Goal: Information Seeking & Learning: Learn about a topic

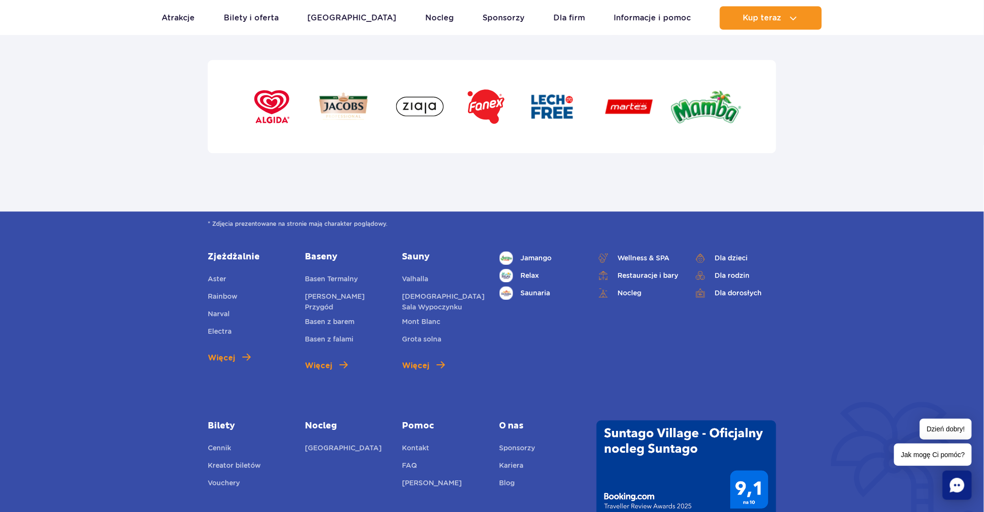
scroll to position [3234, 0]
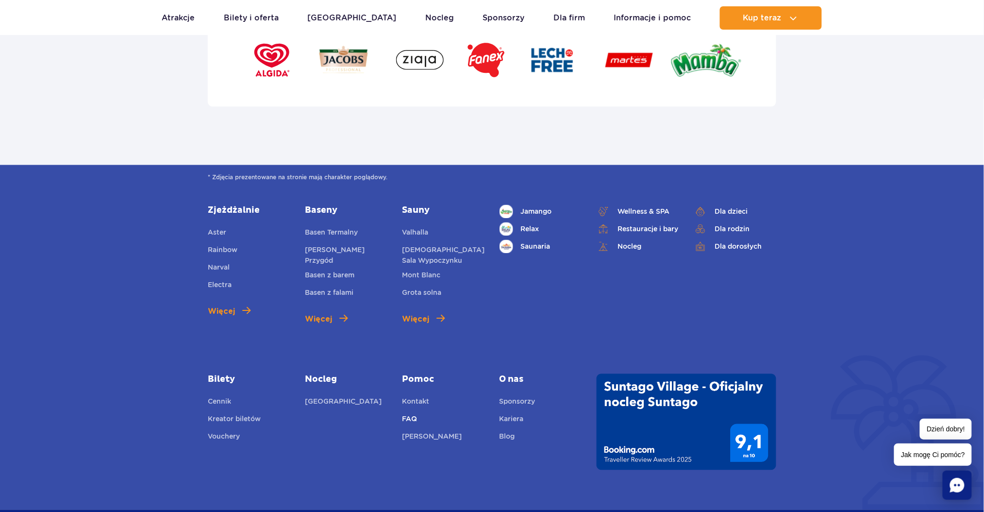
click at [413, 415] on link "FAQ" at bounding box center [409, 421] width 15 height 14
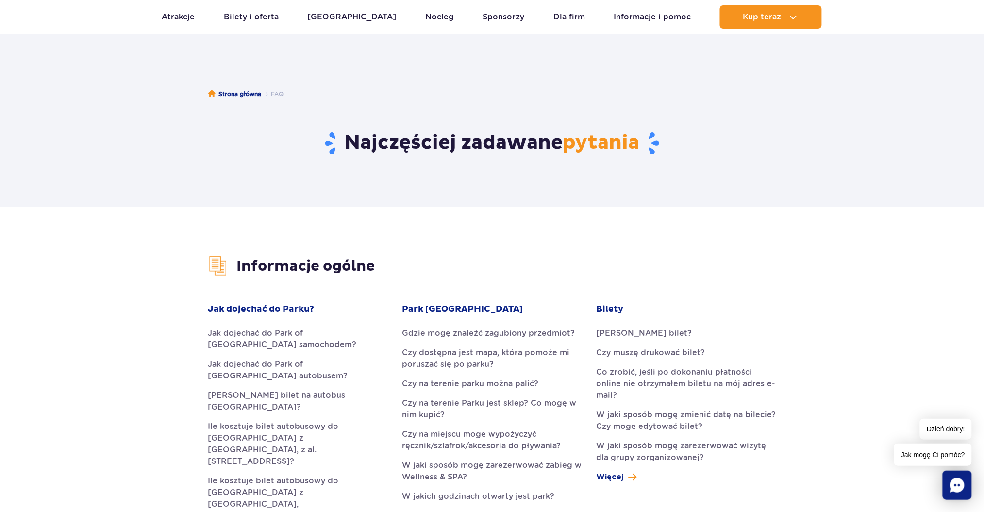
scroll to position [60, 0]
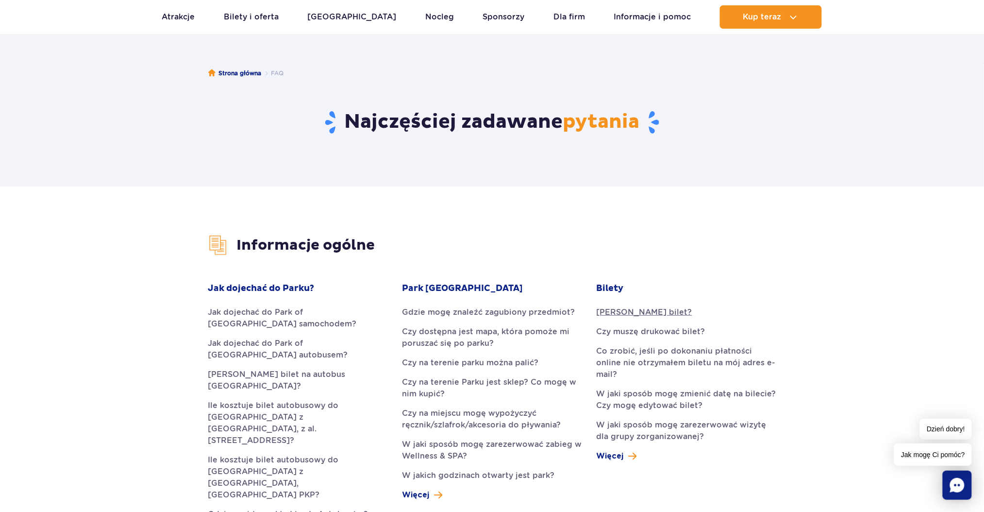
click at [626, 307] on link "Jak kupić bilet?" at bounding box center [687, 312] width 180 height 12
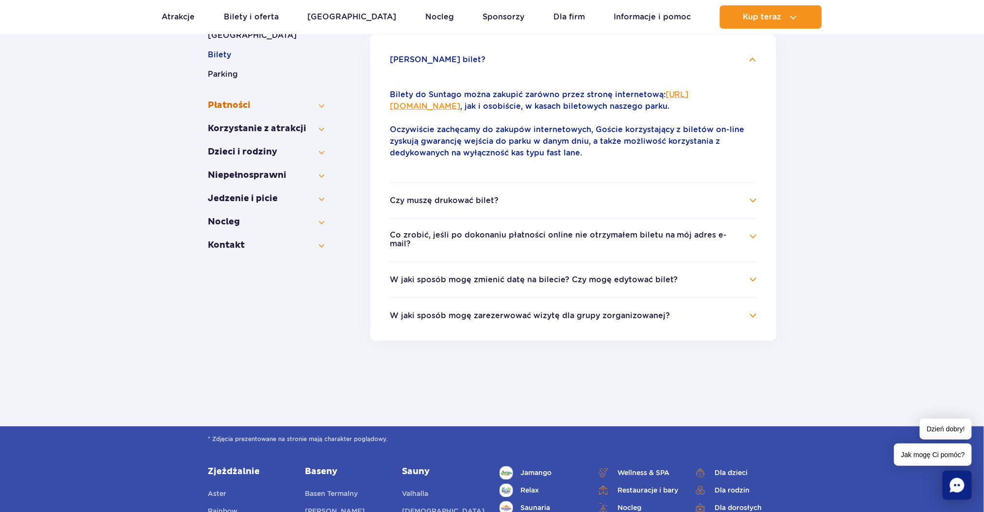
click at [315, 100] on button "Płatności" at bounding box center [266, 106] width 117 height 12
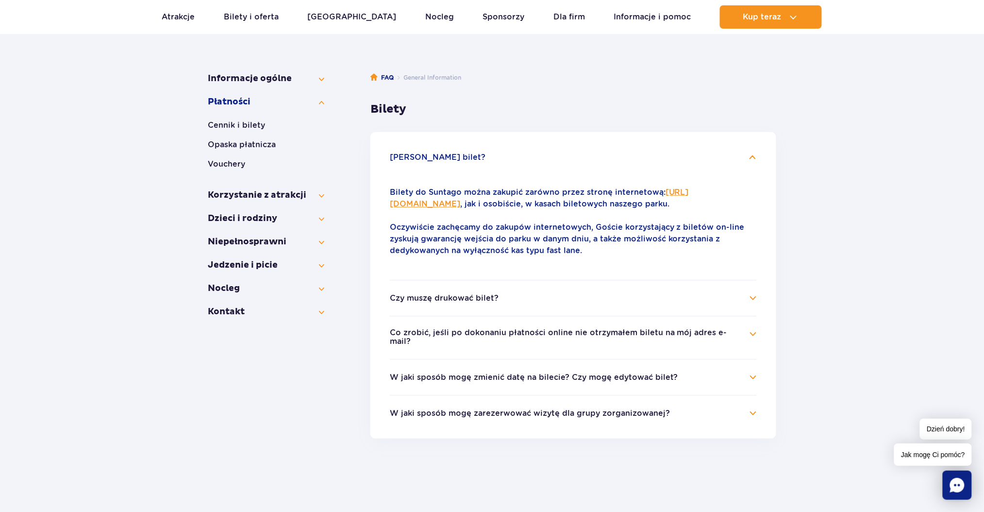
scroll to position [115, 0]
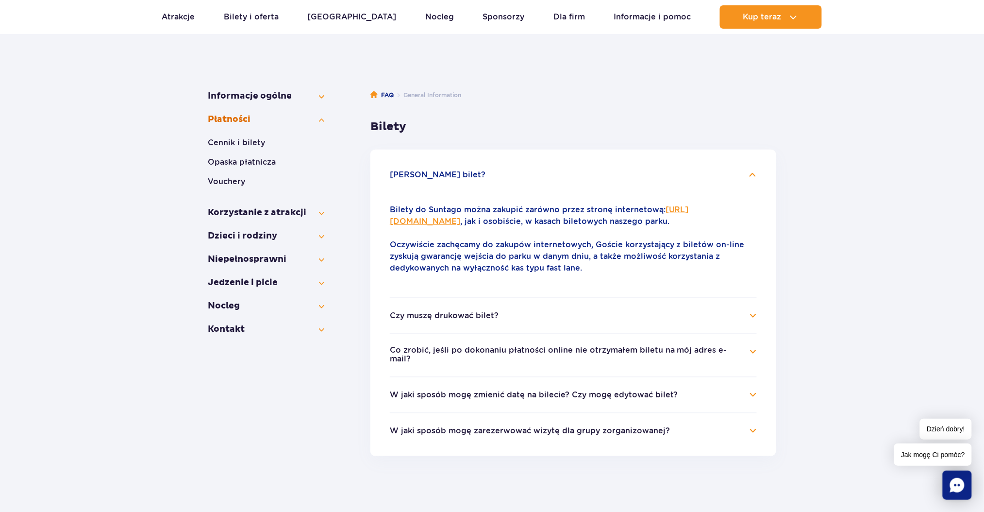
click at [251, 118] on button "Płatności" at bounding box center [266, 120] width 117 height 12
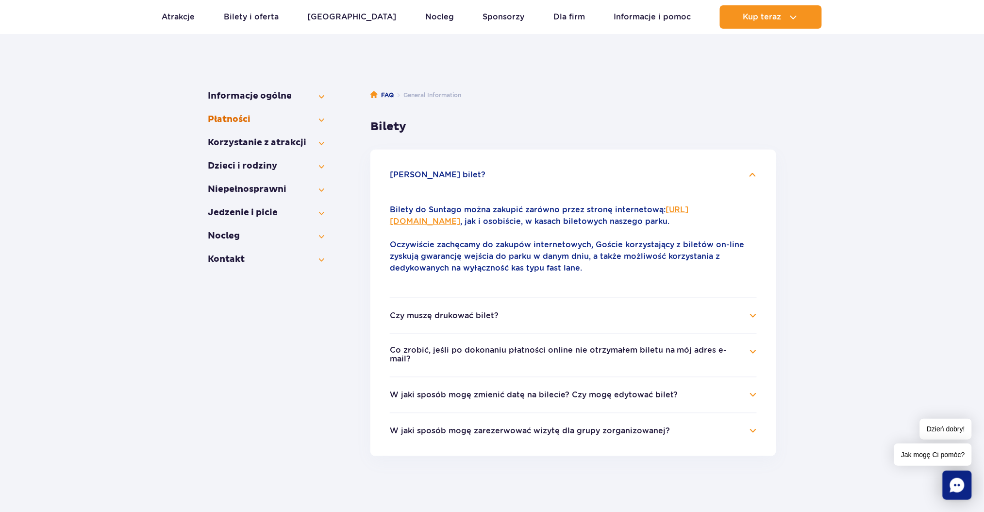
click at [251, 118] on button "Płatności" at bounding box center [266, 120] width 117 height 12
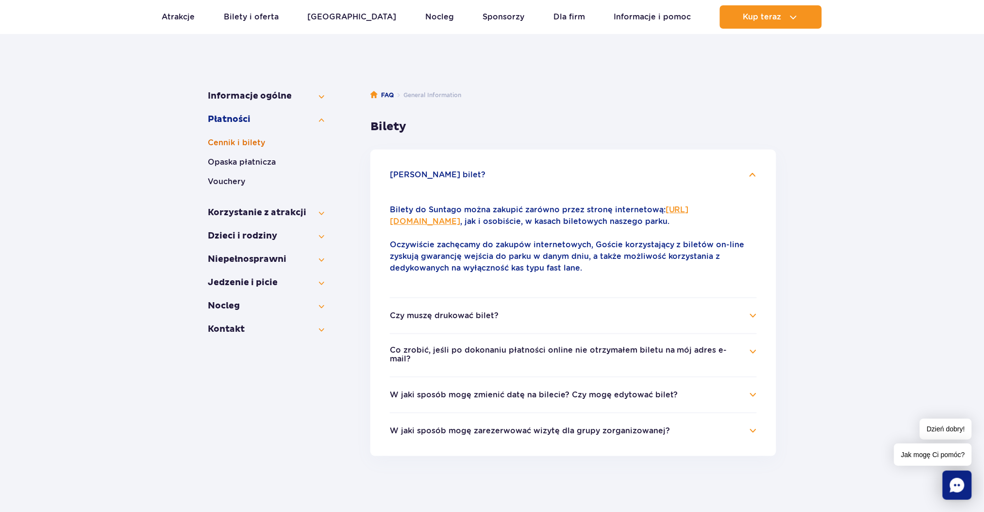
click at [247, 146] on button "Cennik i bilety" at bounding box center [266, 143] width 117 height 12
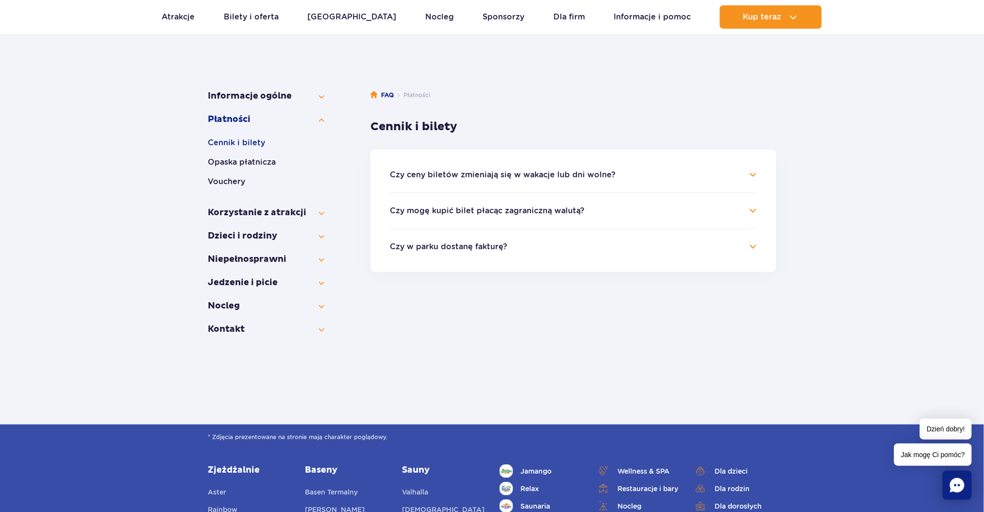
click at [435, 206] on button "Czy mogę kupić bilet płacąc zagraniczną walutą?" at bounding box center [487, 210] width 195 height 9
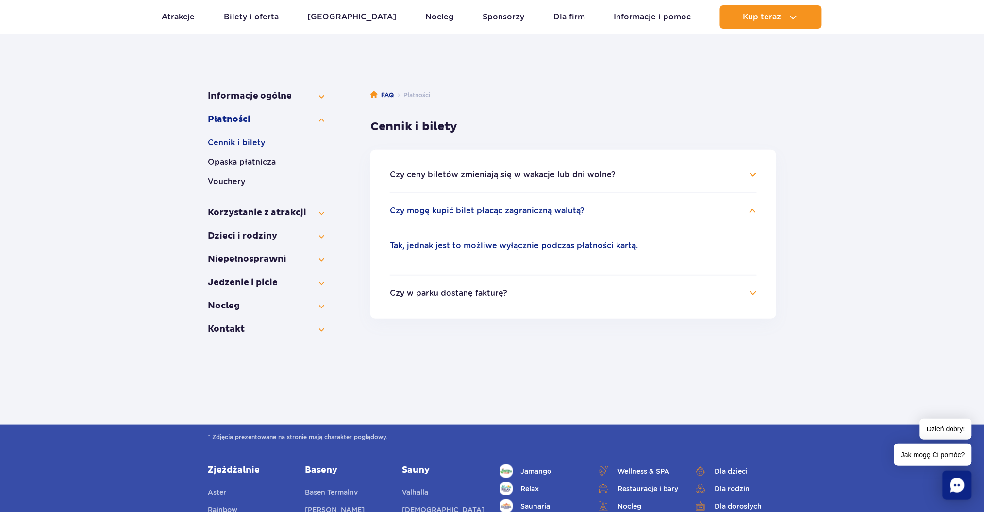
click at [435, 206] on button "Czy mogę kupić bilet płacąc zagraniczną walutą?" at bounding box center [487, 210] width 195 height 9
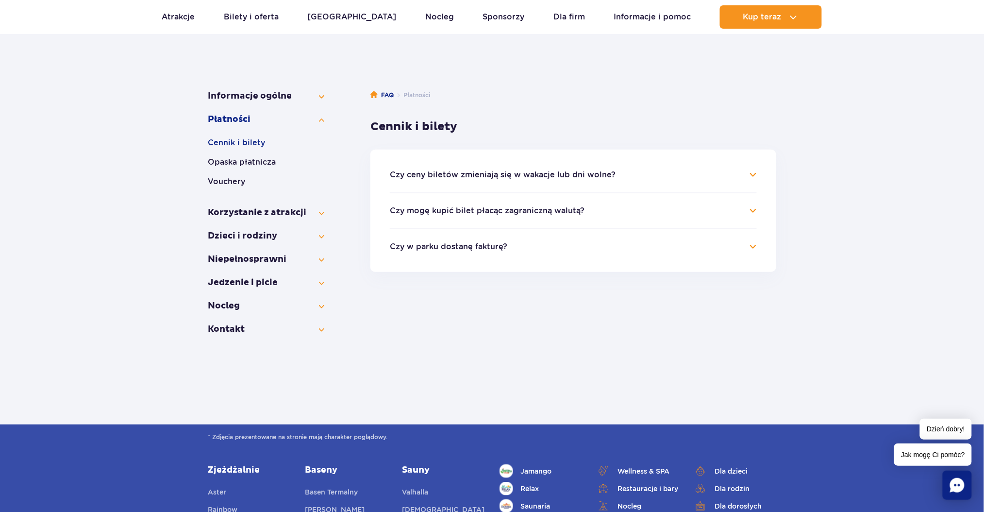
click at [435, 166] on ul "Czy ceny biletów zmieniają się w wakacje lub dni wolne? W wakacje, ferie, święt…" at bounding box center [574, 211] width 406 height 122
click at [435, 169] on h4 "Czy ceny biletów zmieniają się w wakacje lub dni wolne?" at bounding box center [573, 175] width 367 height 12
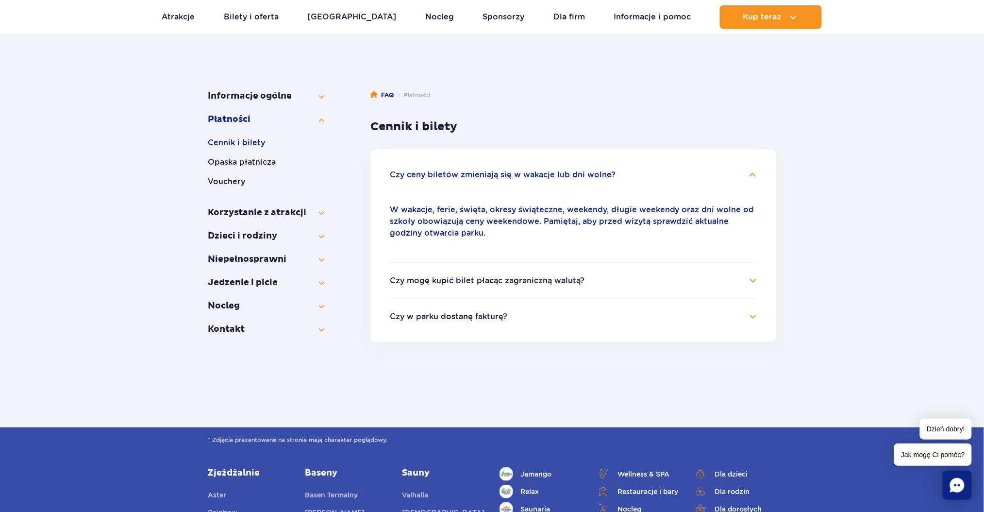
click at [435, 169] on h4 "Czy ceny biletów zmieniają się w wakacje lub dni wolne?" at bounding box center [573, 175] width 367 height 12
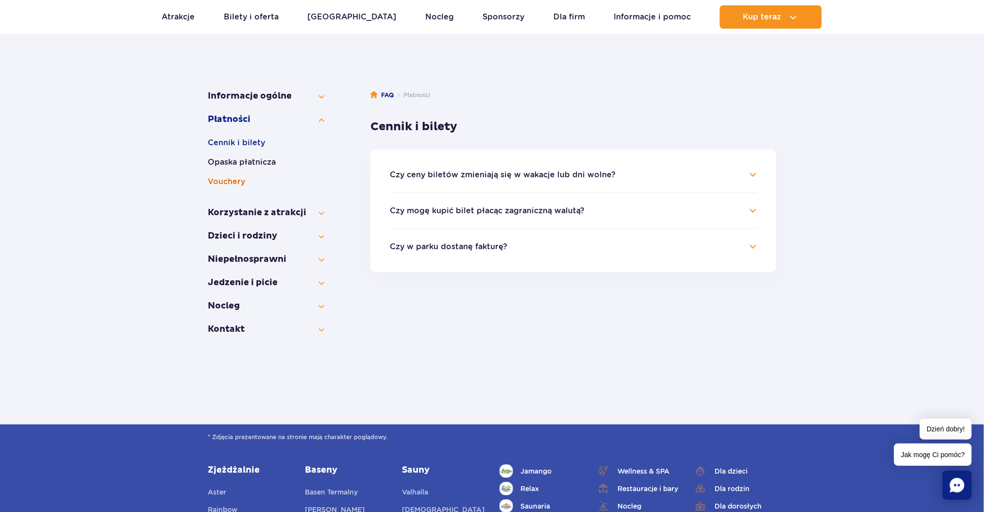
click at [221, 185] on button "Vouchery" at bounding box center [266, 182] width 117 height 12
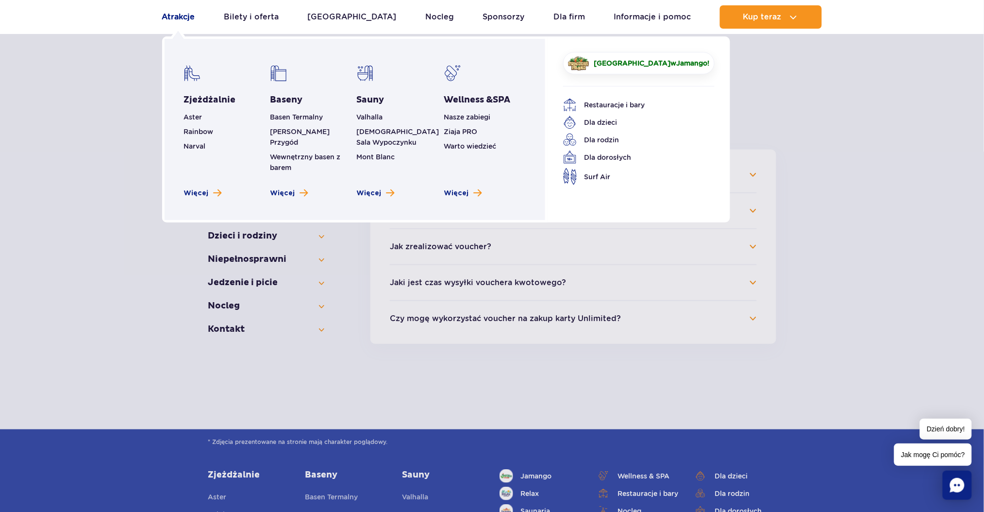
click at [164, 21] on link "Atrakcje" at bounding box center [178, 16] width 33 height 23
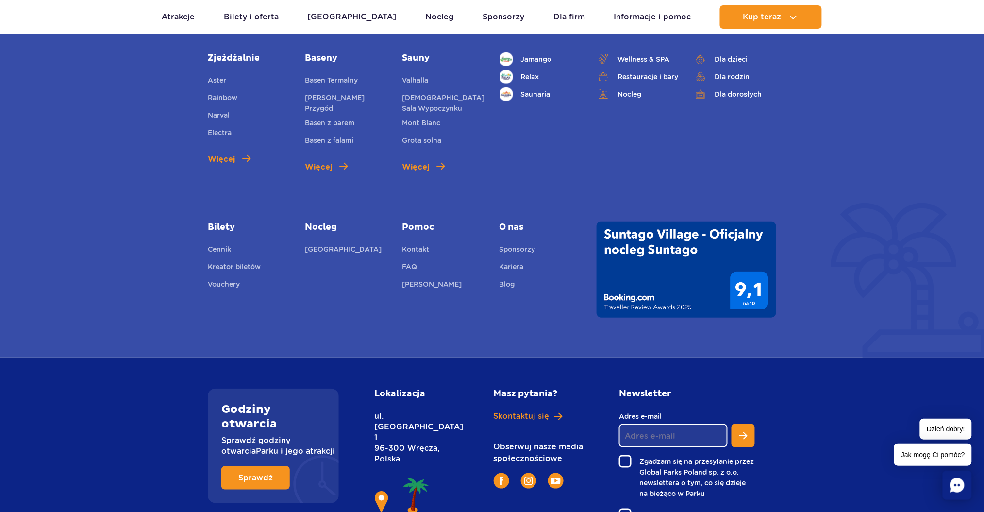
scroll to position [1503, 0]
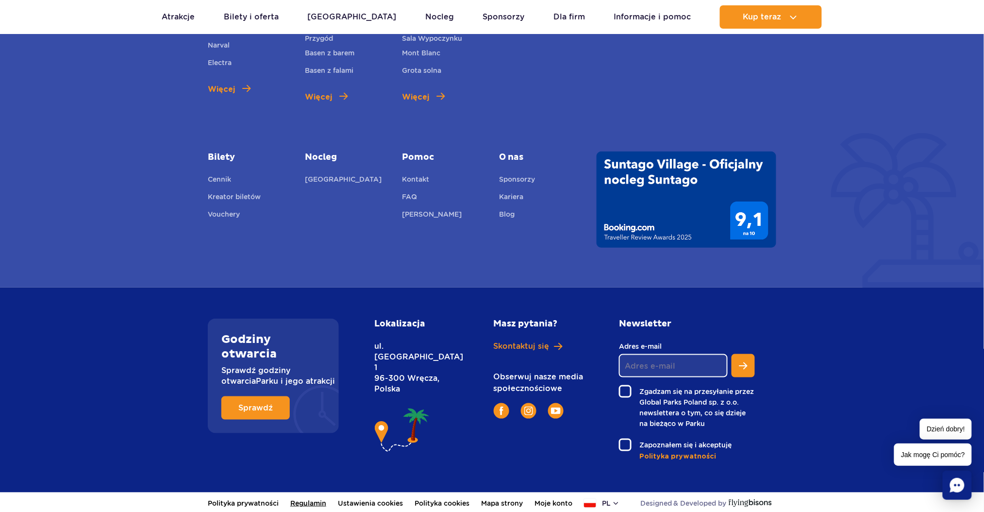
click at [312, 503] on link "Regulamin" at bounding box center [308, 502] width 36 height 21
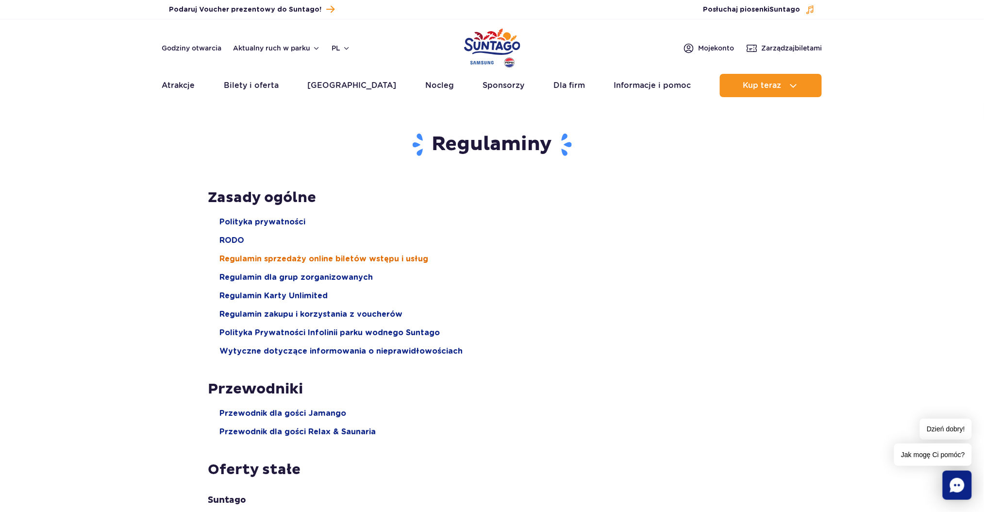
click at [244, 255] on span "Regulamin sprzedaży online biletów wstępu i usług" at bounding box center [324, 259] width 209 height 11
click at [168, 81] on link "Atrakcje" at bounding box center [178, 85] width 33 height 23
